Goal: Task Accomplishment & Management: Use online tool/utility

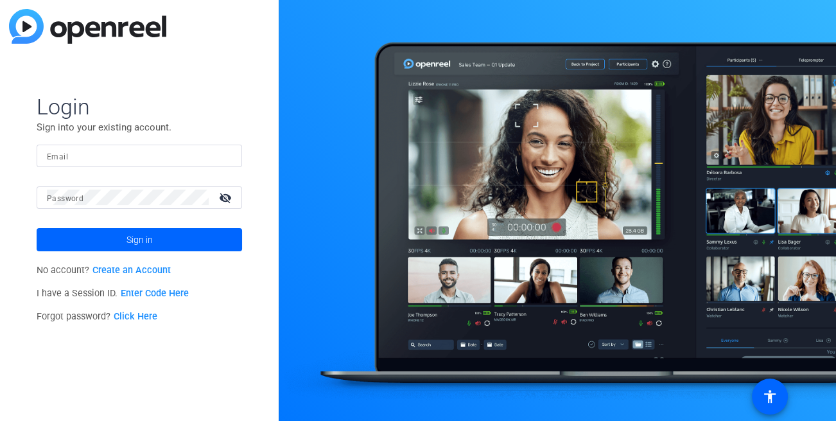
click at [85, 153] on input "Email" at bounding box center [139, 155] width 185 height 15
type input "dheiberger@openreel.com"
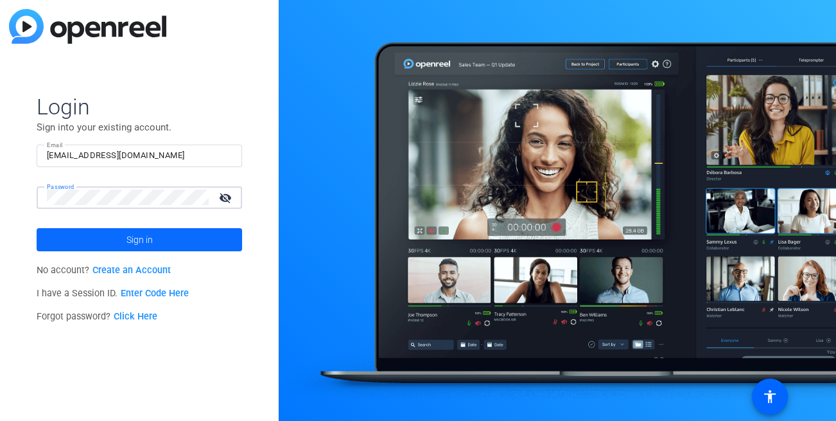
click at [145, 236] on span "Sign in" at bounding box center [140, 239] width 26 height 32
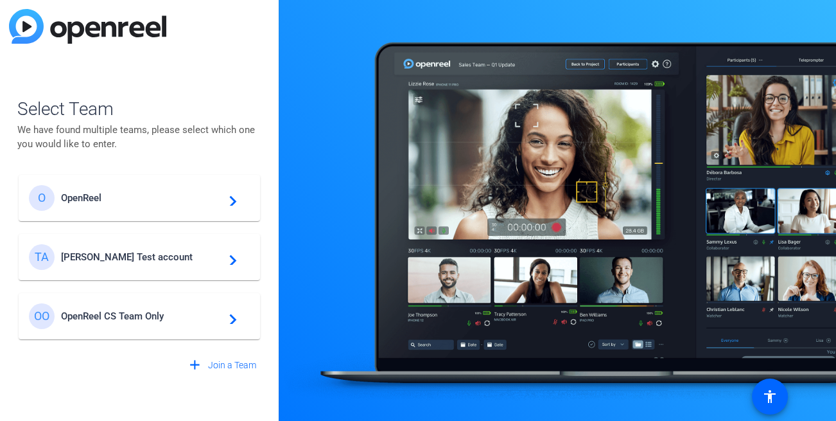
click at [127, 260] on span "Tim Test account" at bounding box center [141, 257] width 161 height 12
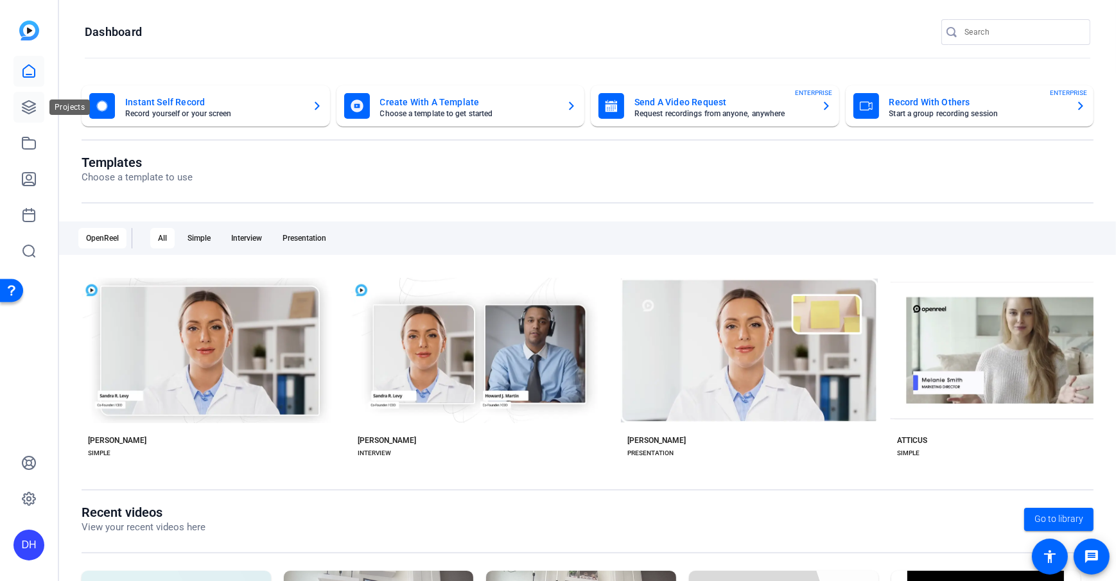
click at [31, 114] on icon at bounding box center [28, 107] width 15 height 15
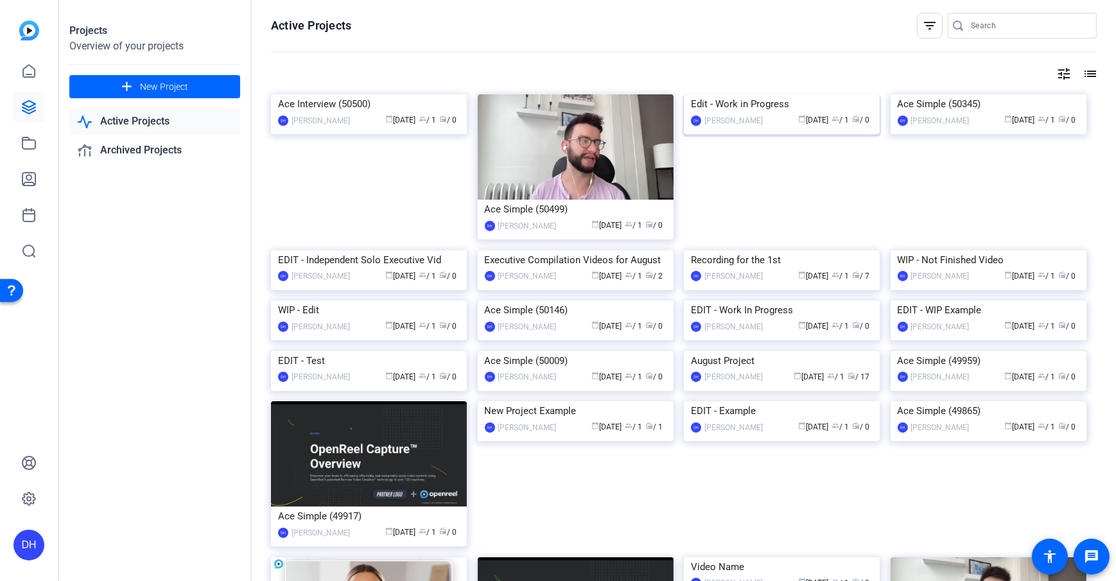
click at [742, 114] on div "Edit - Work in Progress" at bounding box center [782, 103] width 182 height 19
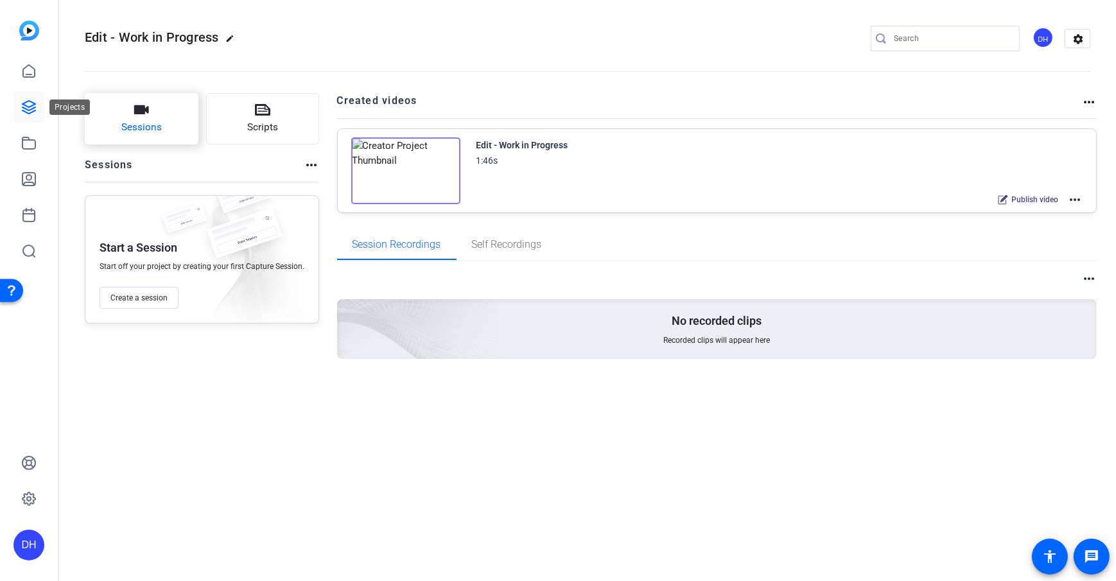
click at [102, 109] on button "Sessions" at bounding box center [142, 118] width 114 height 51
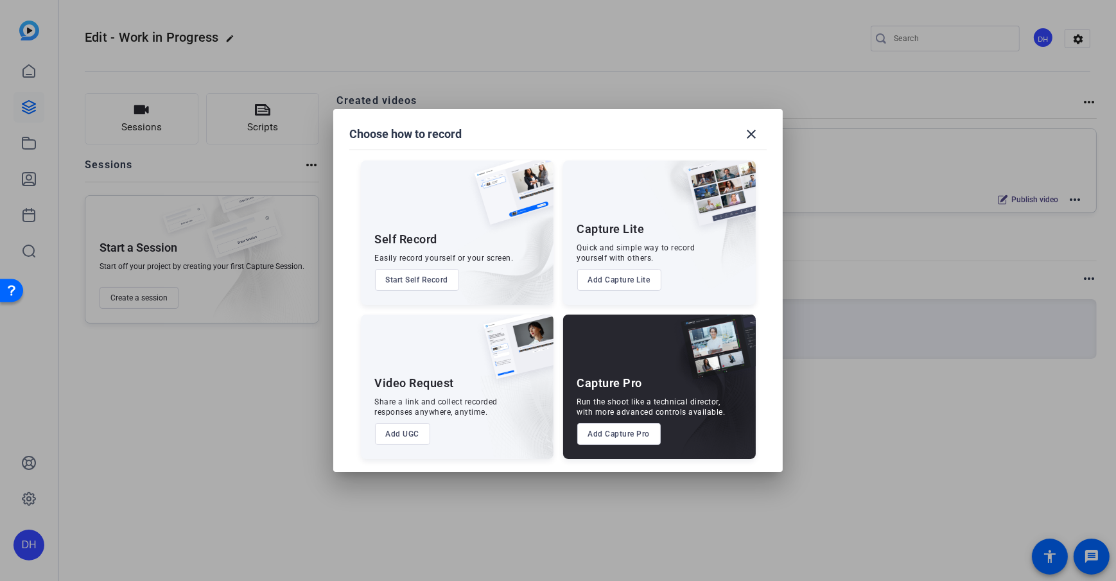
click at [609, 277] on button "Add Capture Lite" at bounding box center [619, 280] width 84 height 22
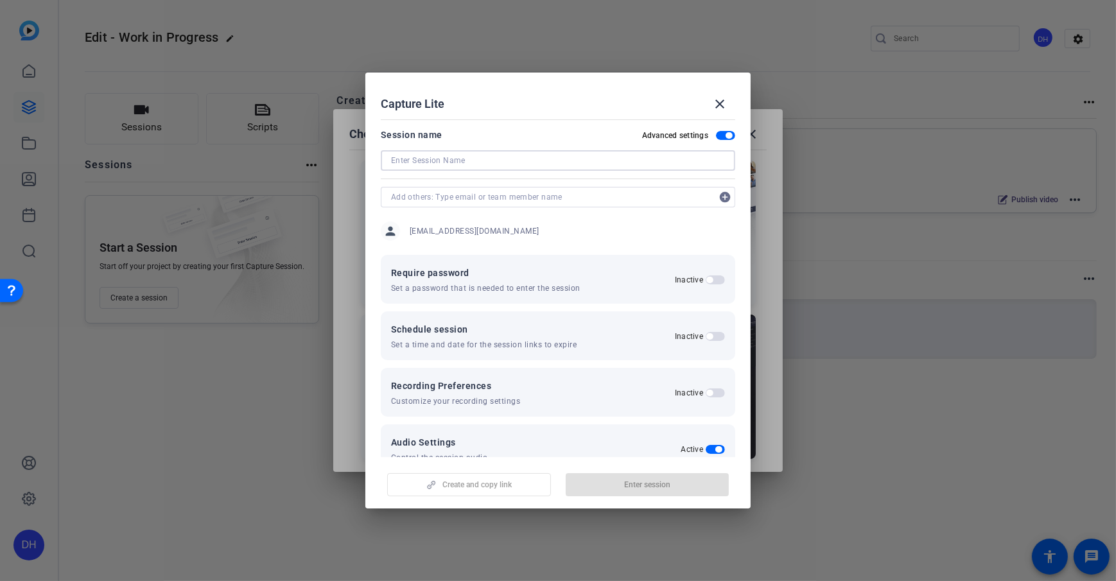
click at [525, 163] on input at bounding box center [558, 160] width 334 height 15
type input "Teast"
click at [653, 419] on span "button" at bounding box center [648, 484] width 164 height 31
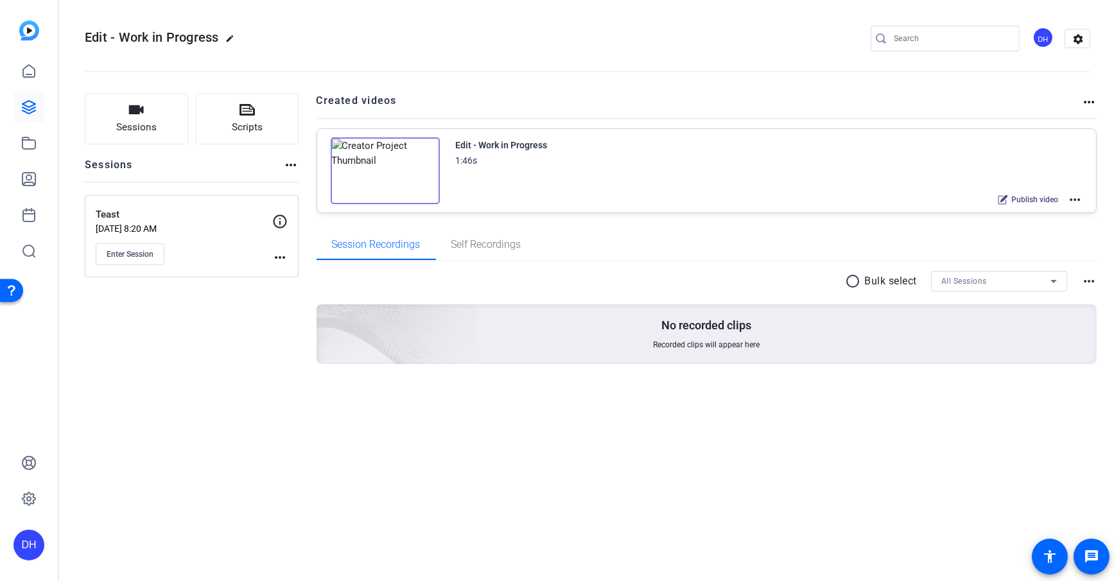
click at [23, 419] on div "DH" at bounding box center [28, 545] width 31 height 31
click at [155, 419] on span at bounding box center [170, 526] width 31 height 31
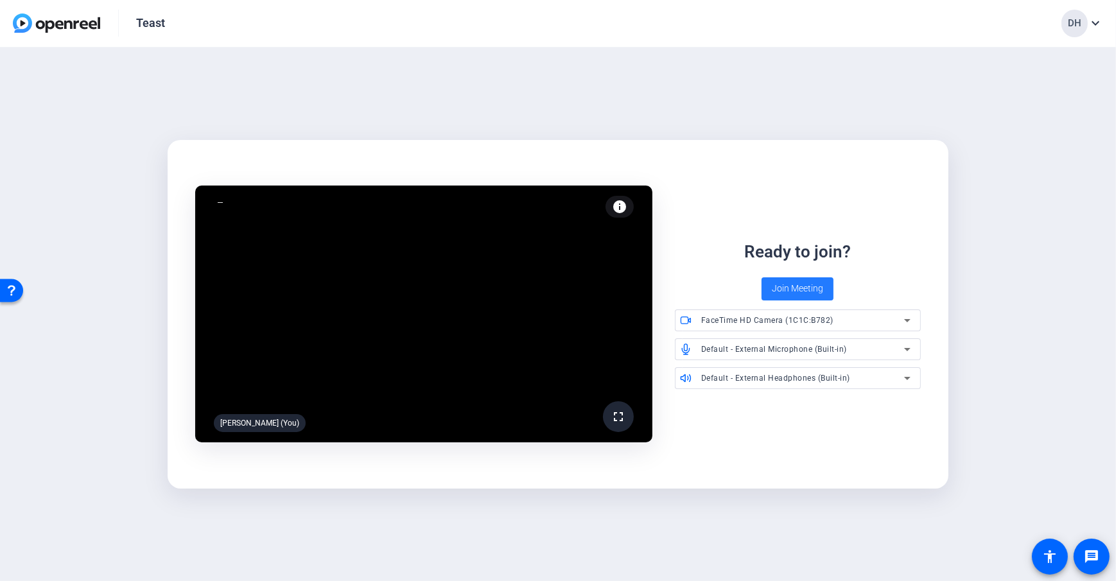
click at [792, 288] on span "Join Meeting" at bounding box center [797, 288] width 51 height 13
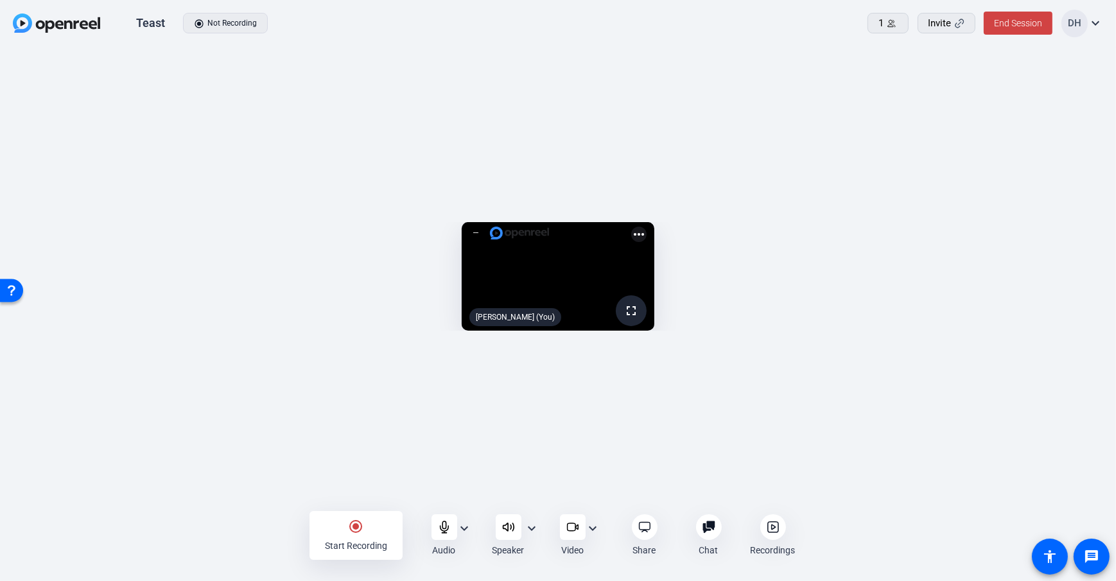
click at [793, 525] on div "Recordings" at bounding box center [772, 535] width 61 height 42
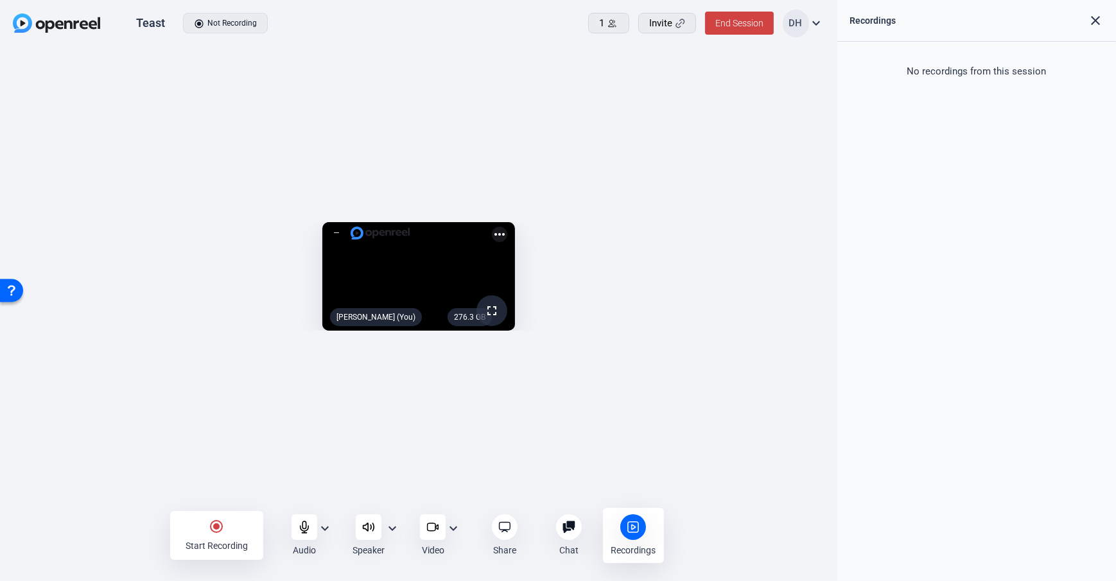
click at [232, 528] on div "radio_button_checked Start Recording" at bounding box center [216, 535] width 93 height 49
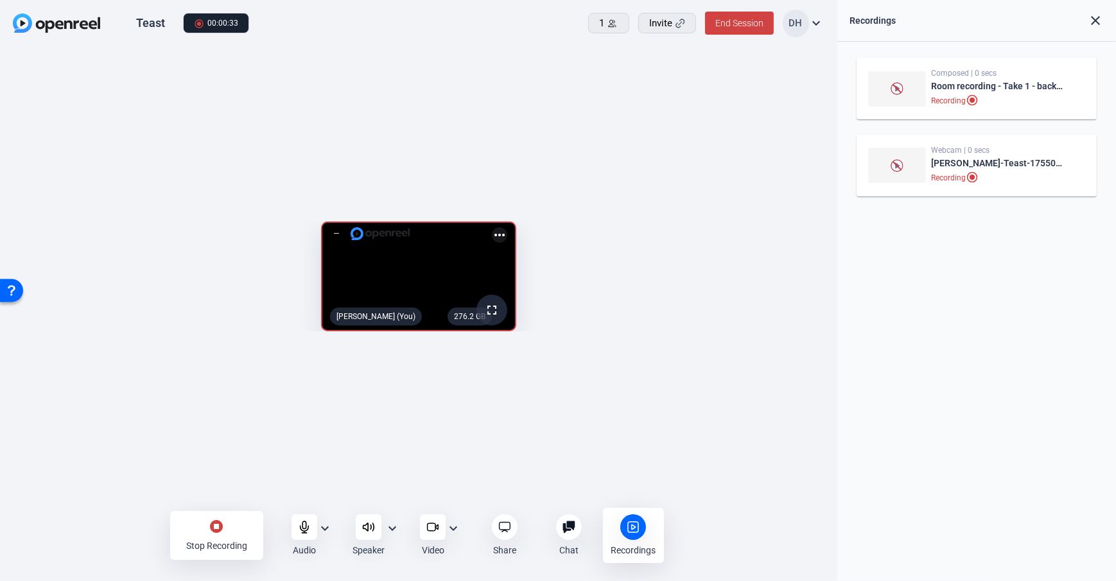
click at [234, 539] on div "Stop Recording" at bounding box center [216, 545] width 61 height 13
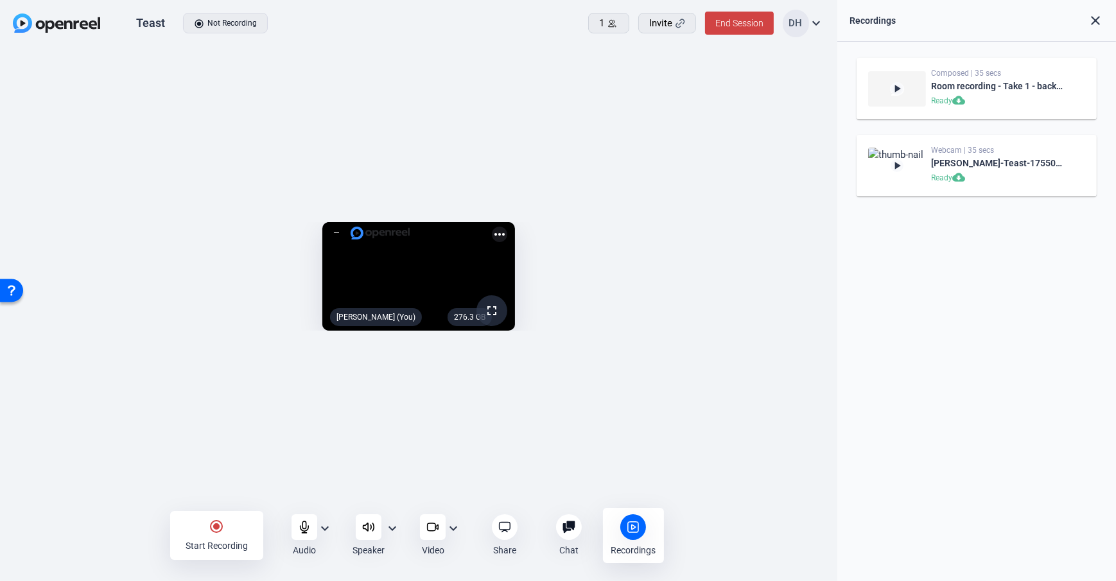
drag, startPoint x: 889, startPoint y: 235, endPoint x: 891, endPoint y: 215, distance: 20.6
click at [889, 235] on div "play_arrow Composed | 35 secs Room recording - Take 1 - backup Ready cloud_down…" at bounding box center [976, 311] width 279 height 539
click at [972, 267] on div "play_arrow Composed | 35 secs Room recording - Take 1 - backup Ready cloud_down…" at bounding box center [976, 311] width 279 height 539
click at [726, 24] on span "End Session" at bounding box center [739, 23] width 48 height 10
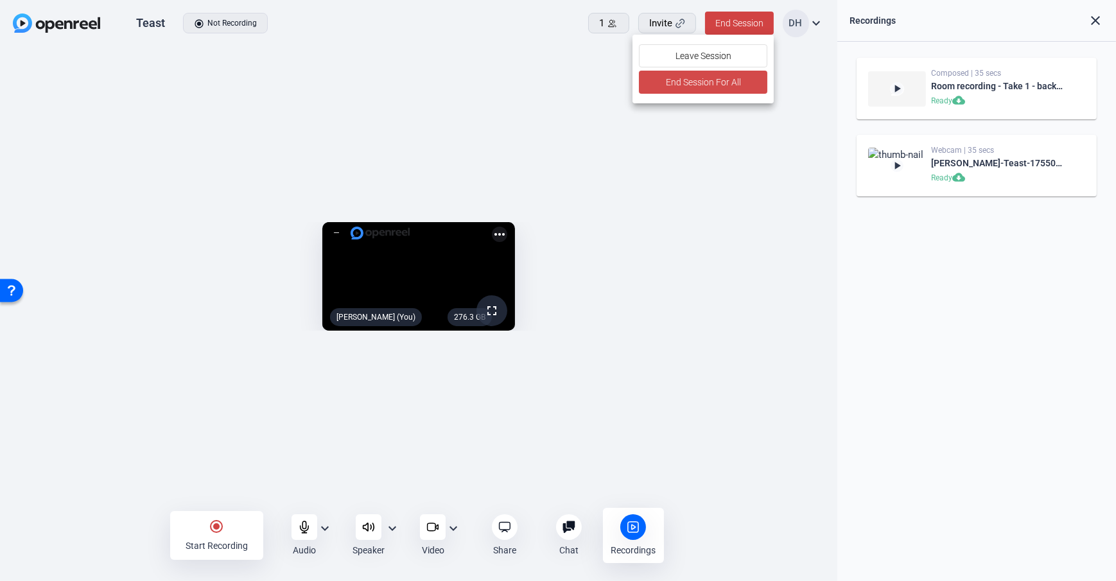
click at [688, 83] on span "End Session For All" at bounding box center [703, 81] width 75 height 15
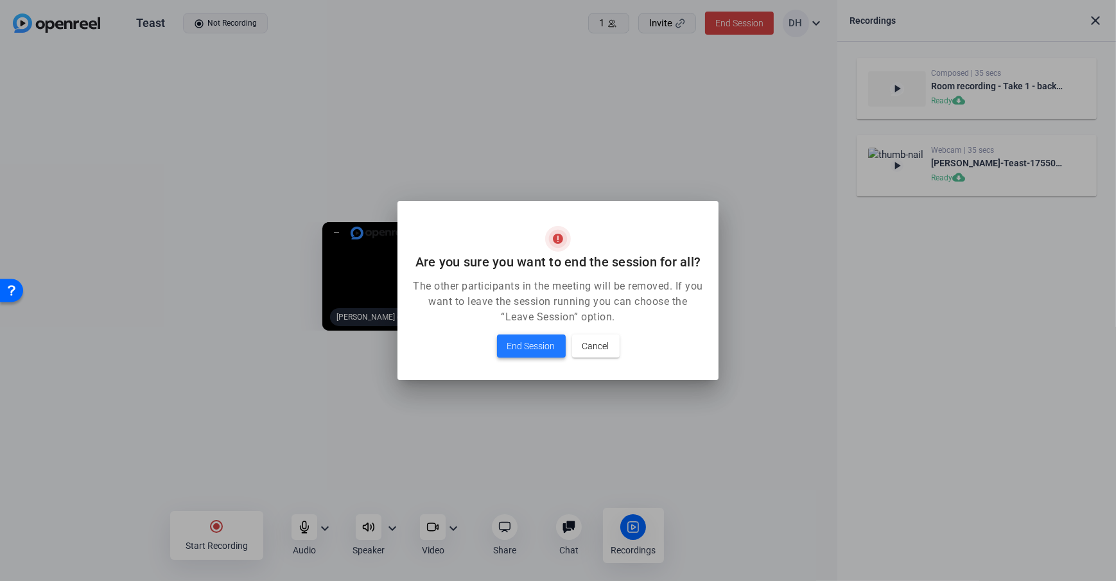
click at [513, 342] on span "End Session" at bounding box center [531, 345] width 48 height 15
